Goal: Information Seeking & Learning: Learn about a topic

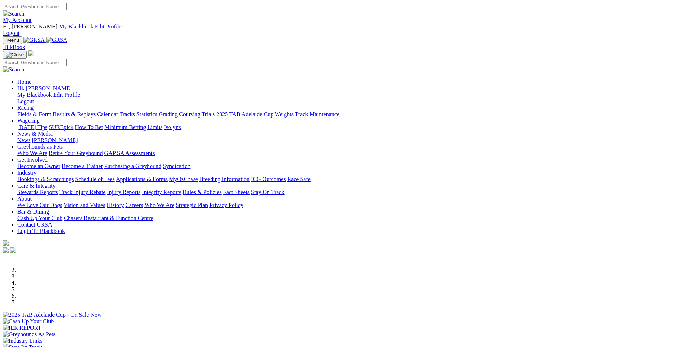
scroll to position [289, 0]
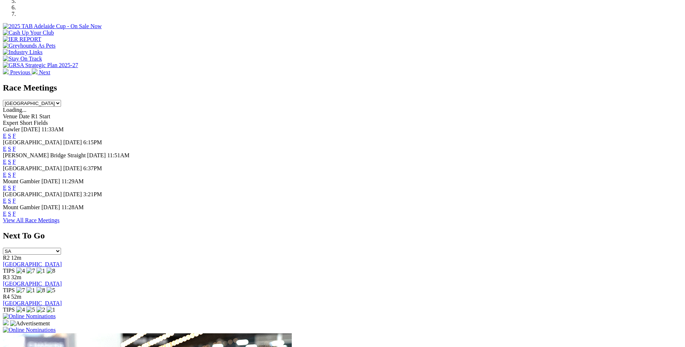
drag, startPoint x: 0, startPoint y: 0, endPoint x: 438, endPoint y: 199, distance: 481.3
click at [16, 211] on link "F" at bounding box center [14, 214] width 3 height 6
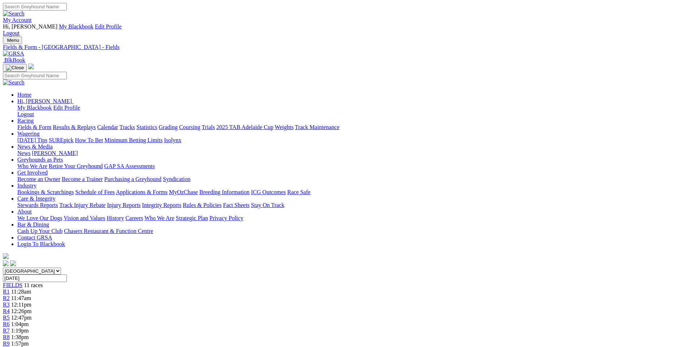
click at [10, 302] on link "R3" at bounding box center [6, 305] width 7 height 6
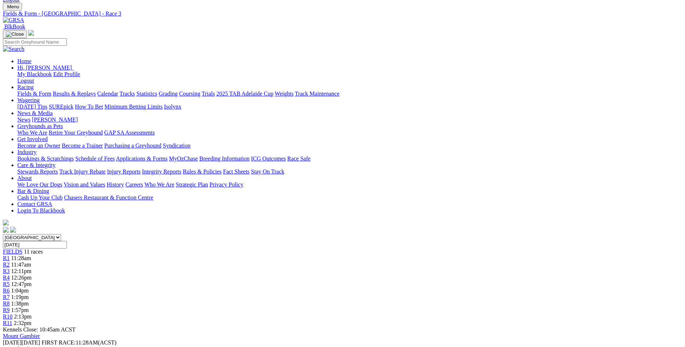
scroll to position [108, 0]
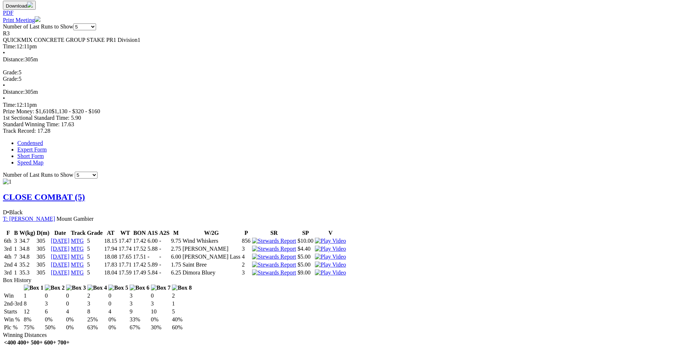
scroll to position [433, 0]
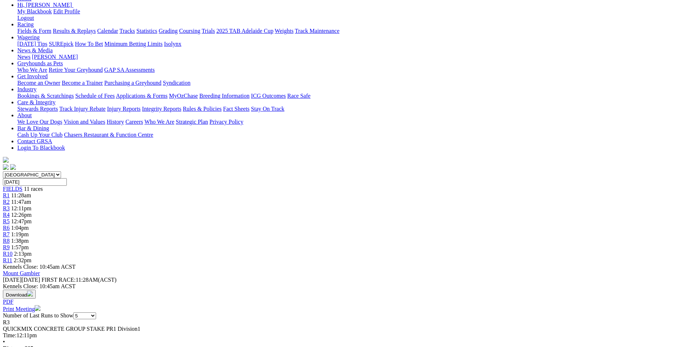
scroll to position [0, 0]
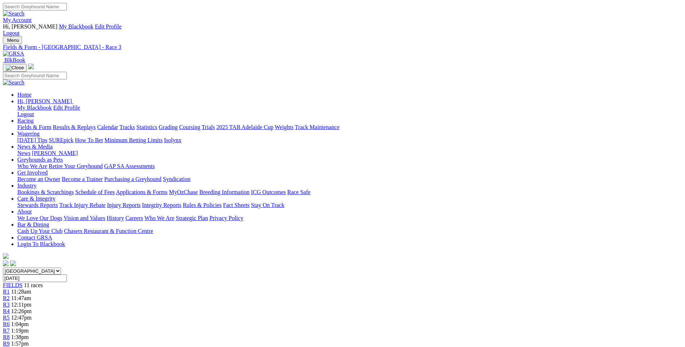
click at [10, 334] on span "R8" at bounding box center [6, 337] width 7 height 6
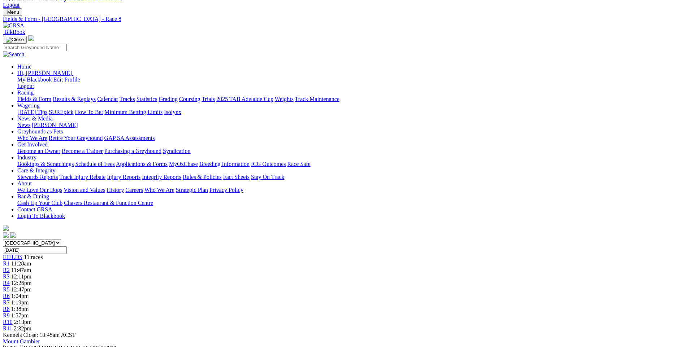
scroll to position [108, 0]
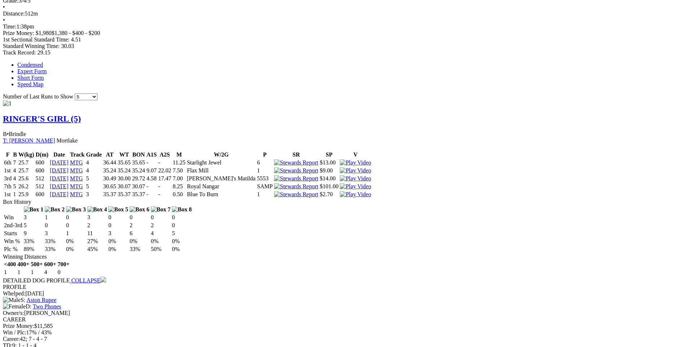
scroll to position [505, 0]
